Goal: Task Accomplishment & Management: Manage account settings

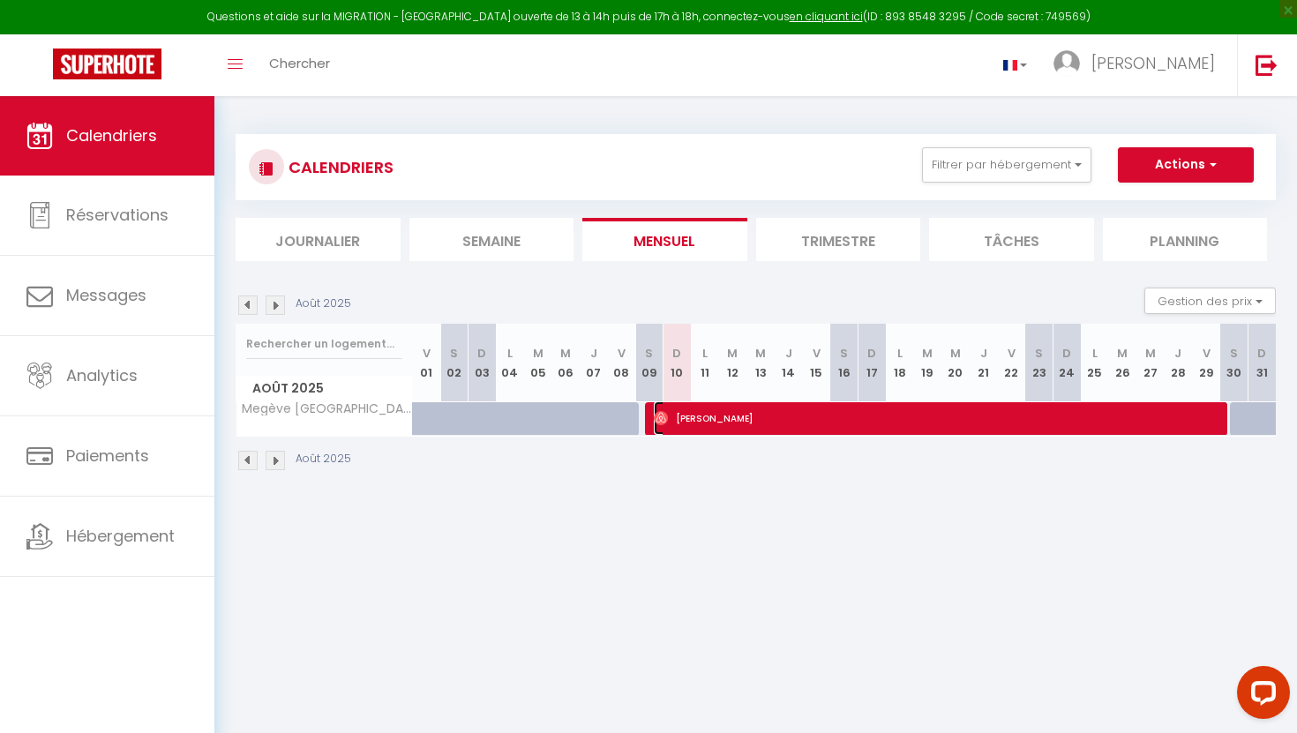
click at [709, 412] on span "[PERSON_NAME]" at bounding box center [941, 418] width 574 height 34
select select "OK"
select select "0"
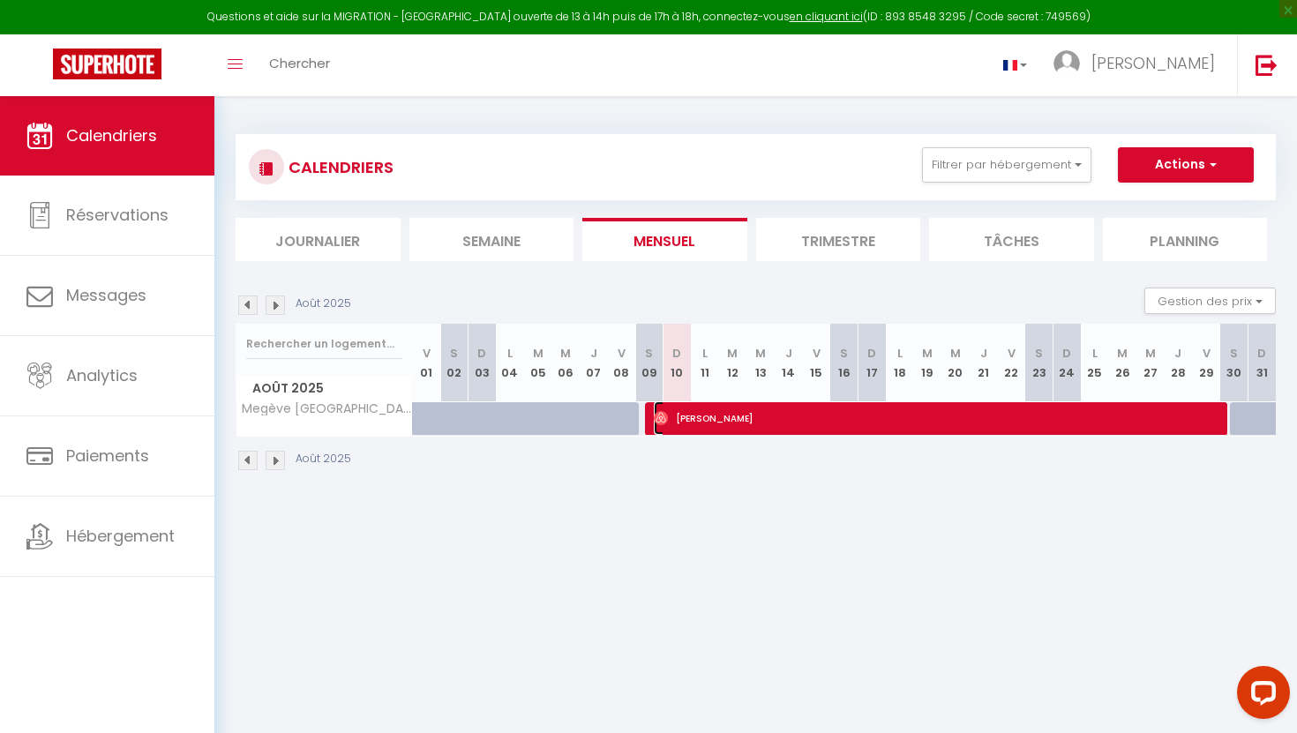
select select "1"
select select
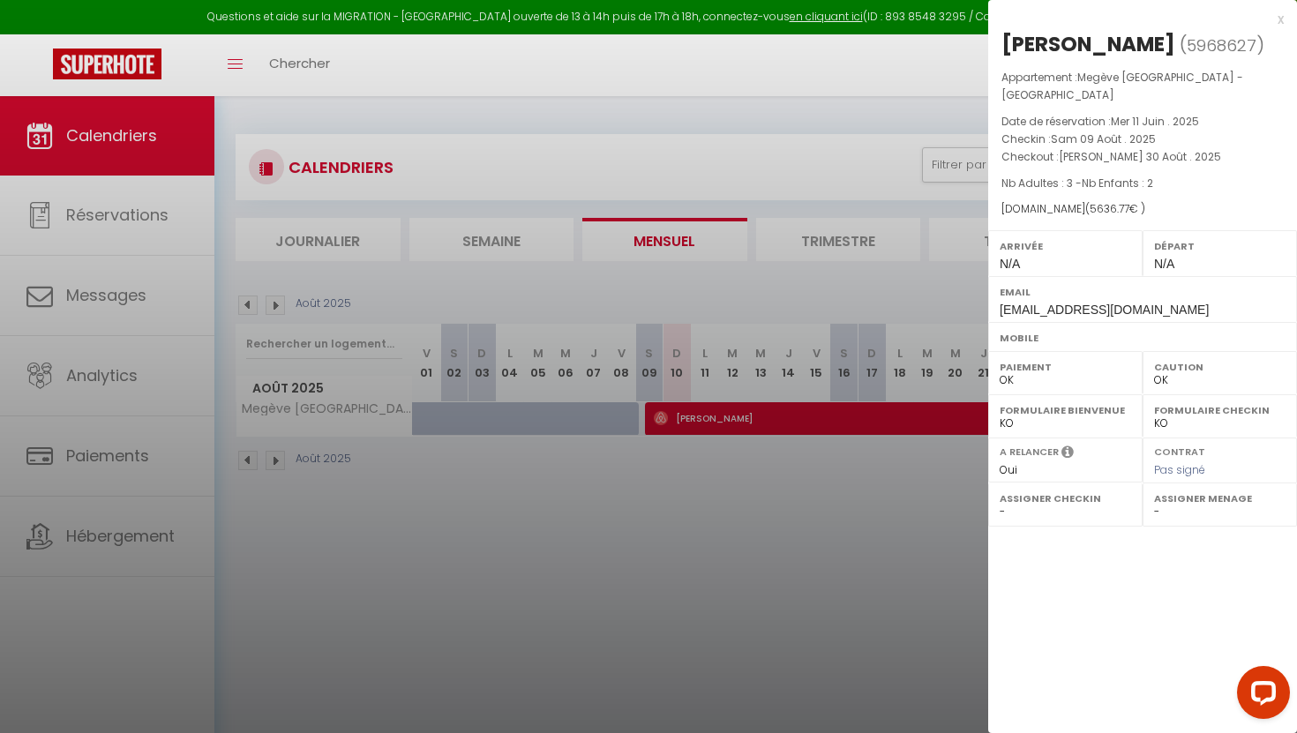
click at [1282, 19] on div "x" at bounding box center [1135, 19] width 295 height 21
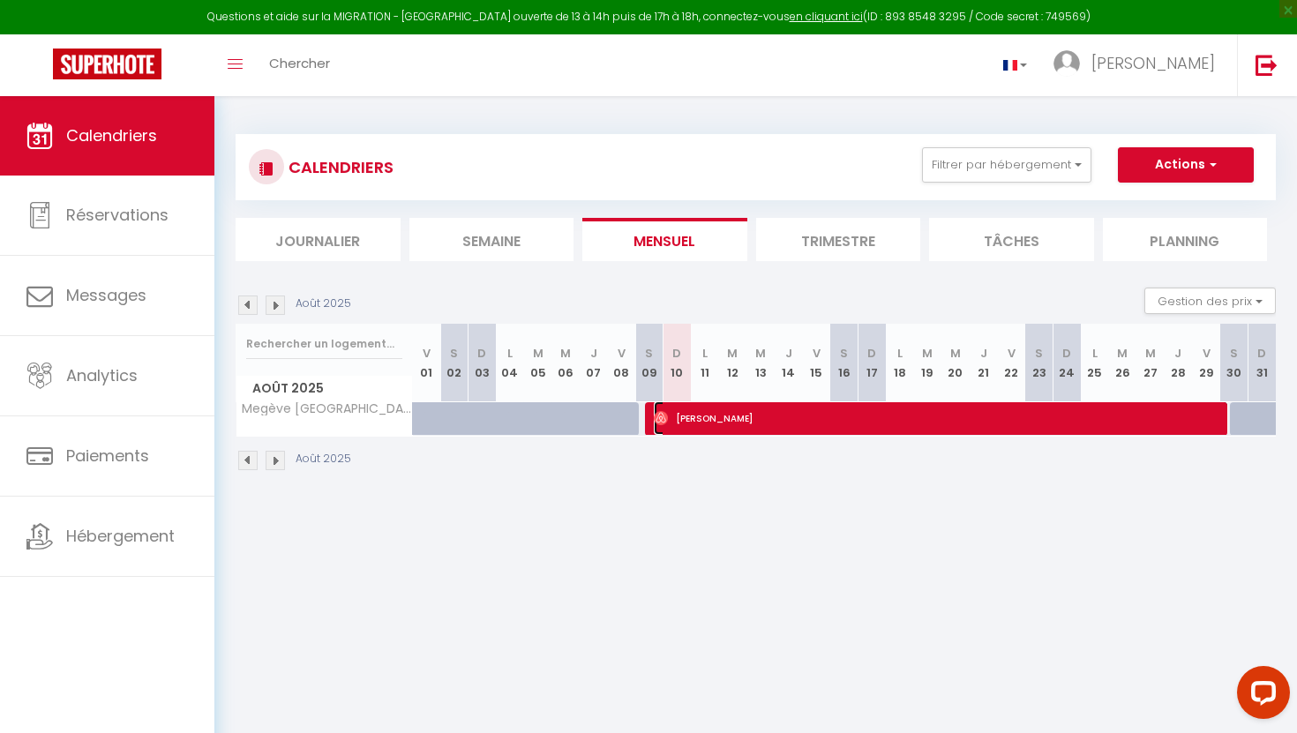
click at [663, 416] on img at bounding box center [661, 418] width 14 height 14
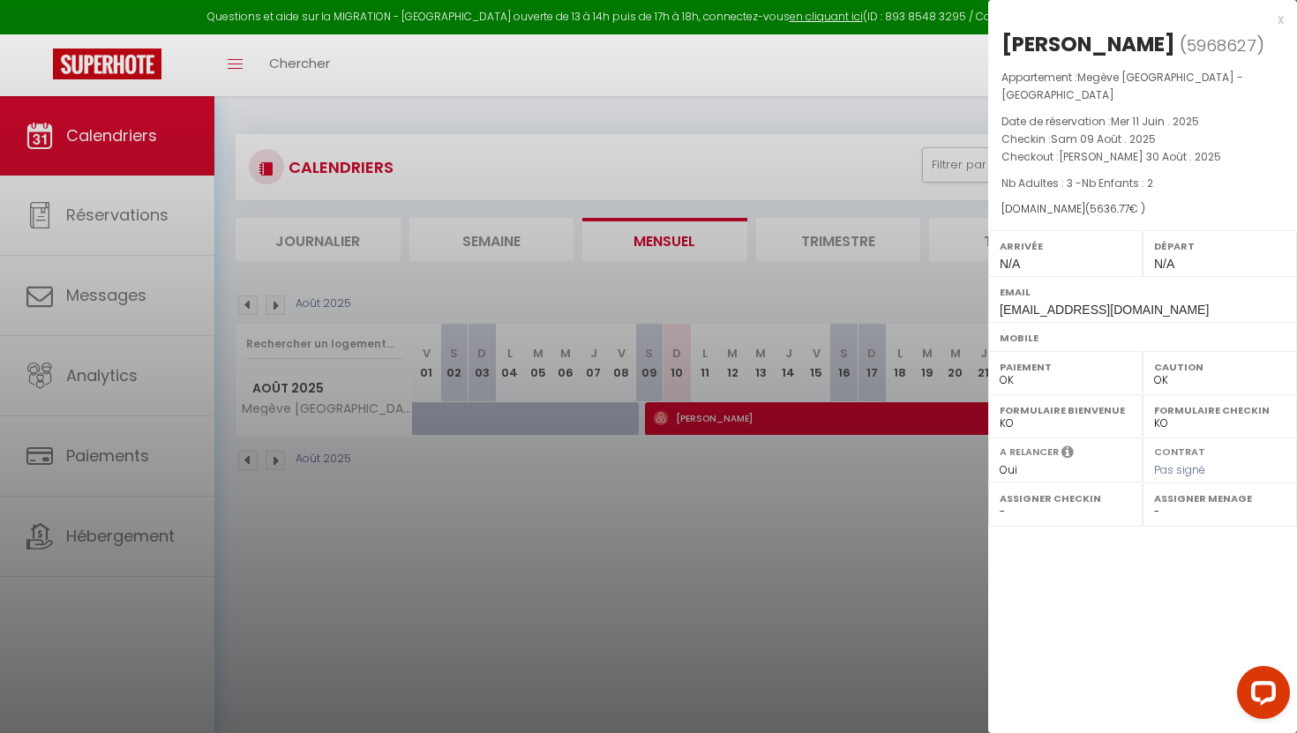
click at [659, 526] on div at bounding box center [648, 366] width 1297 height 733
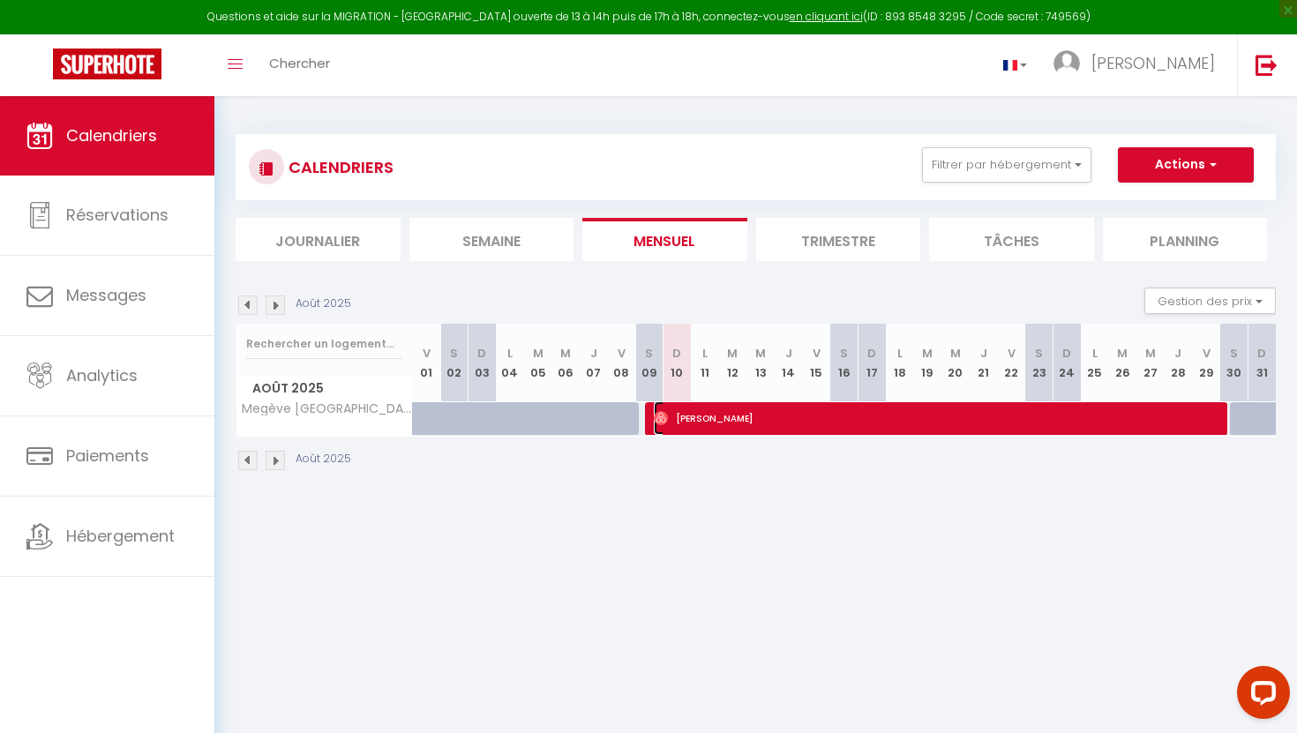
click at [750, 419] on span "[PERSON_NAME]" at bounding box center [941, 418] width 574 height 34
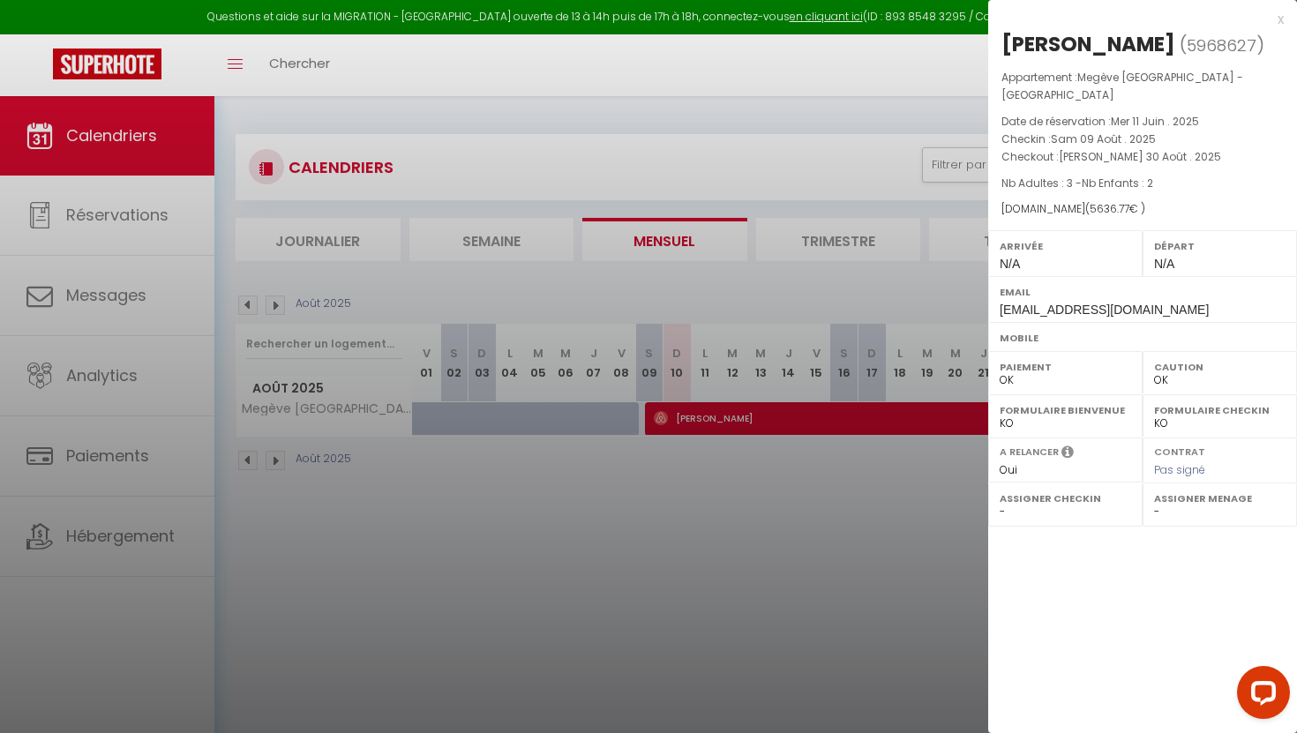
click at [1277, 23] on div "x" at bounding box center [1135, 19] width 295 height 21
